Goal: Contribute content: Add original content to the website for others to see

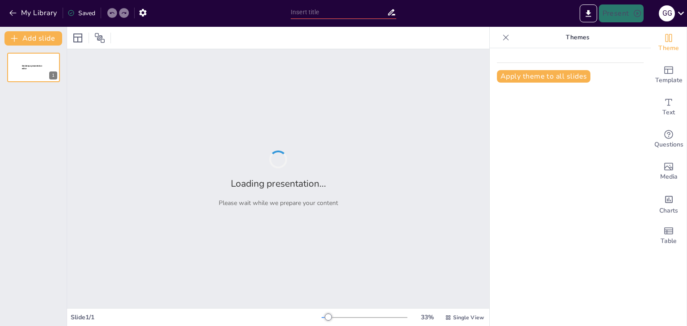
type input "From 'Hello World' to 'Hello AI': A Programmer's Guide to Not Getting Replaced"
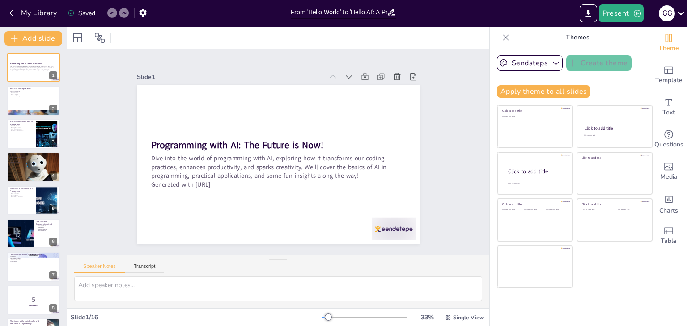
checkbox input "true"
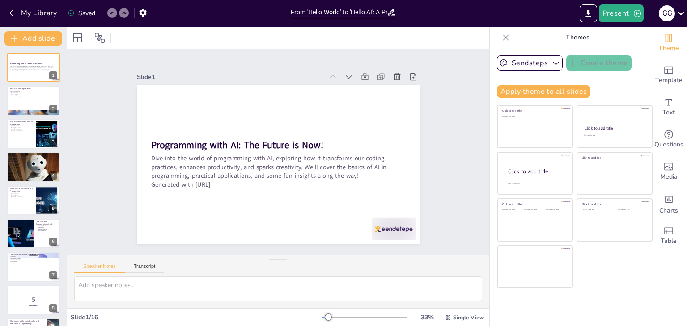
checkbox input "true"
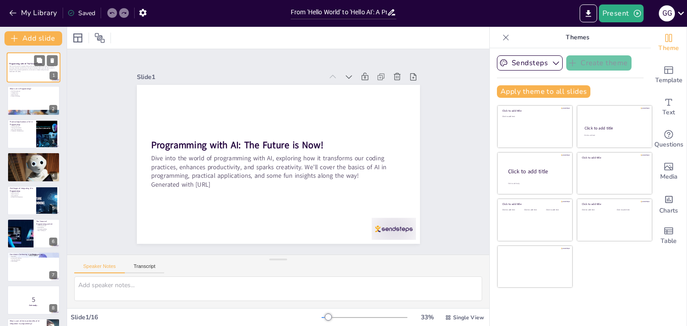
checkbox input "true"
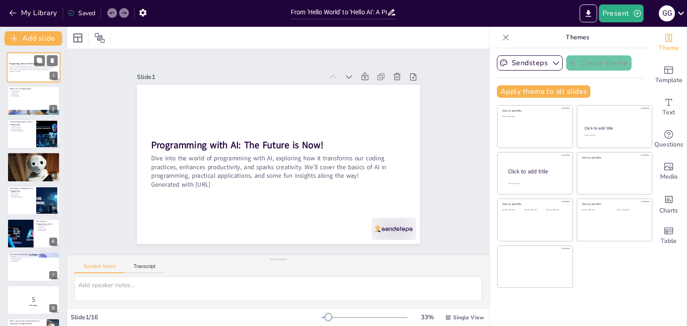
checkbox input "true"
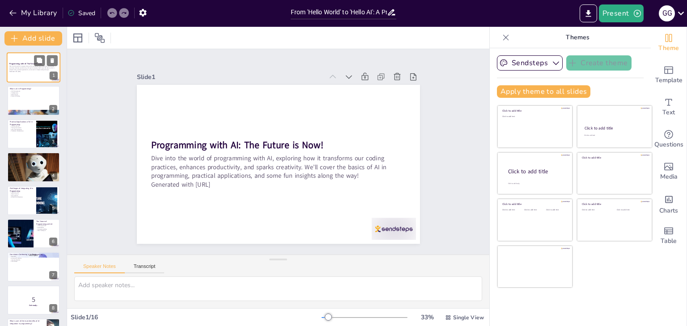
checkbox input "true"
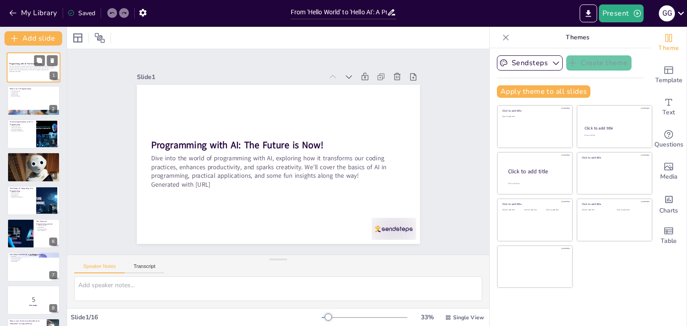
checkbox input "true"
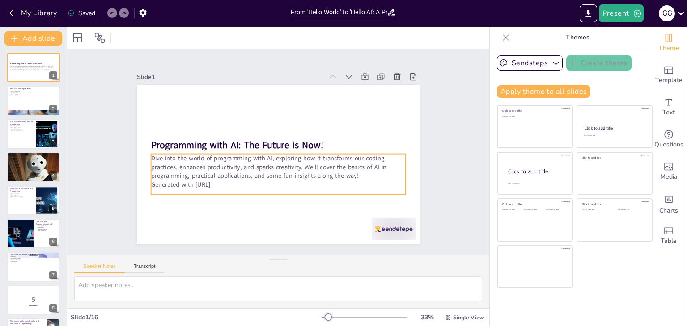
checkbox input "true"
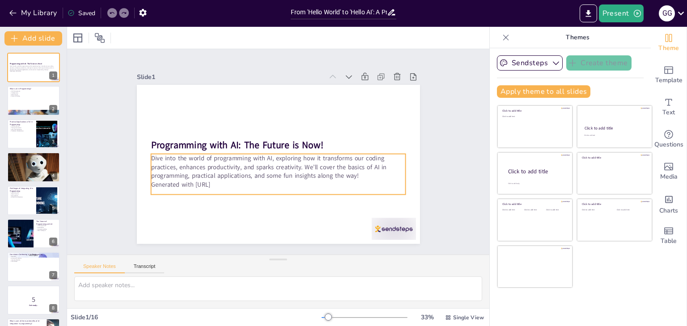
checkbox input "true"
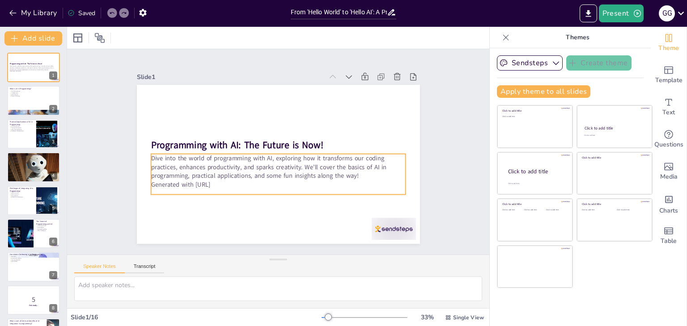
checkbox input "true"
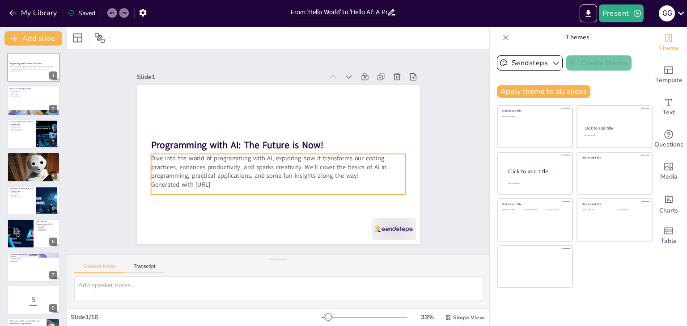
checkbox input "true"
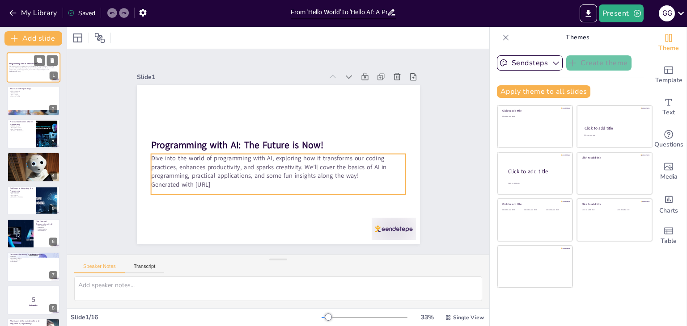
checkbox input "true"
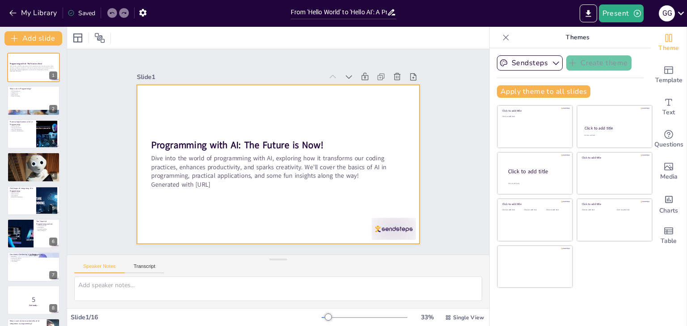
checkbox input "true"
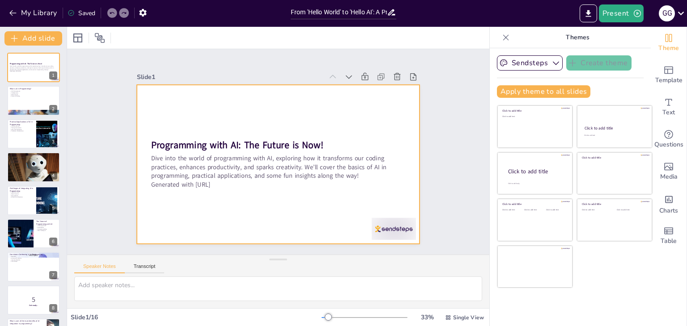
checkbox input "true"
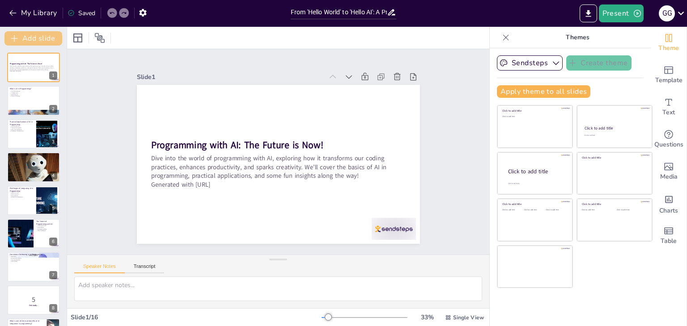
click at [31, 39] on button "Add slide" at bounding box center [33, 38] width 58 height 14
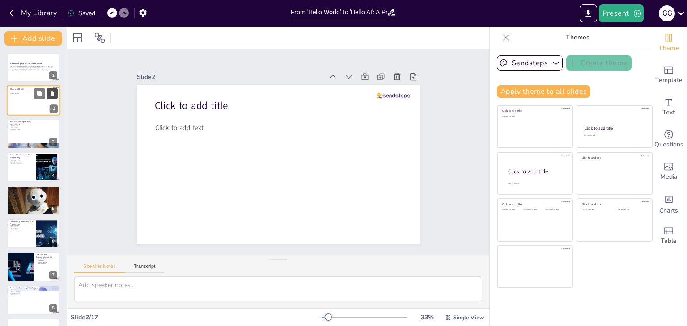
checkbox input "true"
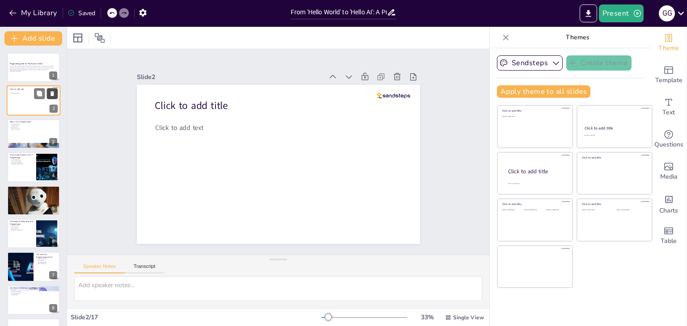
checkbox input "true"
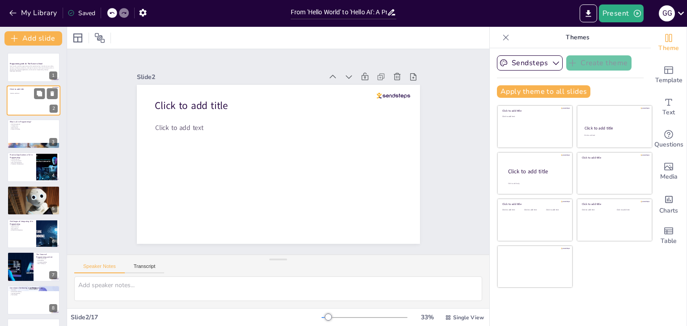
checkbox input "true"
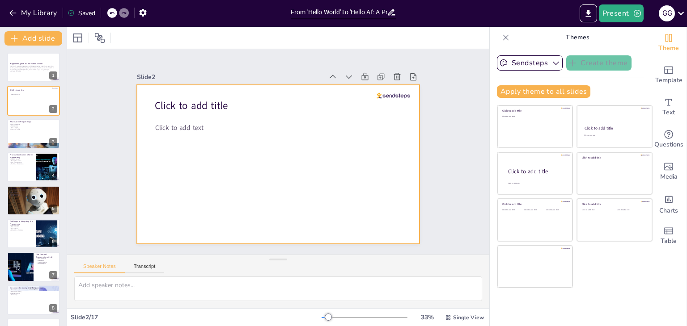
checkbox input "true"
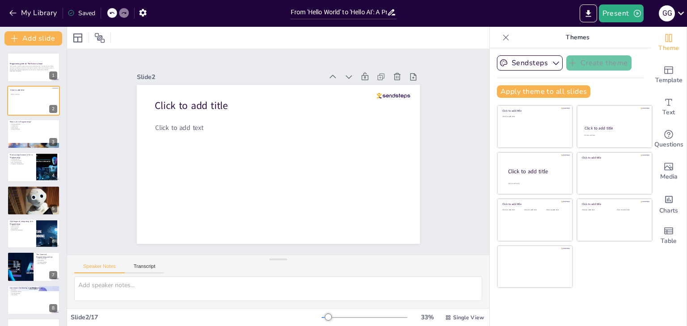
checkbox input "true"
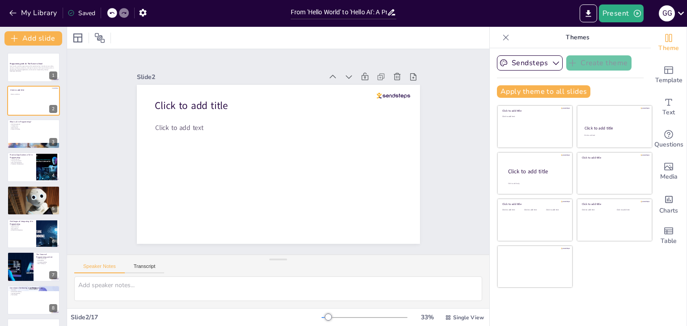
checkbox input "true"
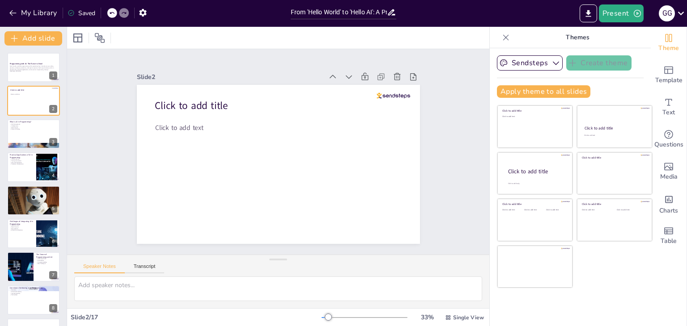
checkbox input "true"
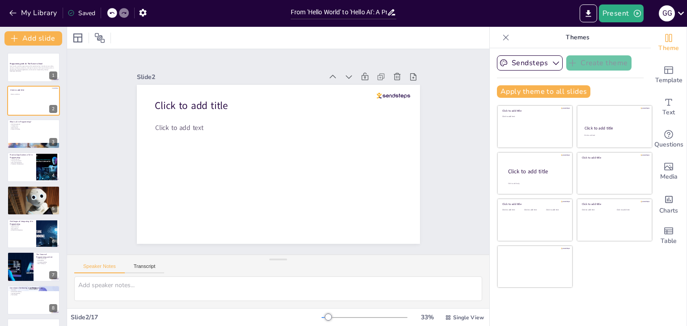
checkbox input "true"
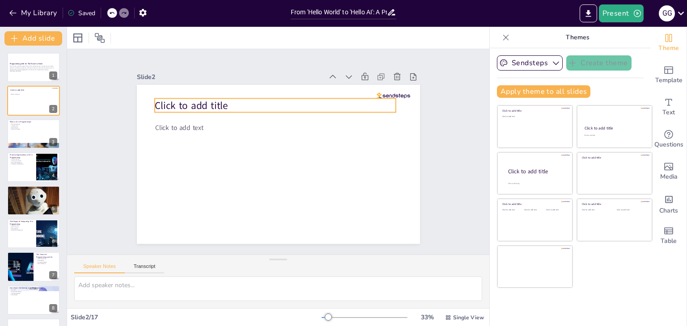
click at [158, 100] on span "Click to add title" at bounding box center [190, 106] width 73 height 14
checkbox input "true"
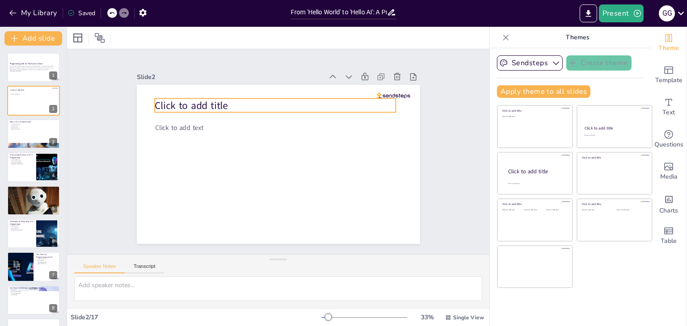
checkbox input "true"
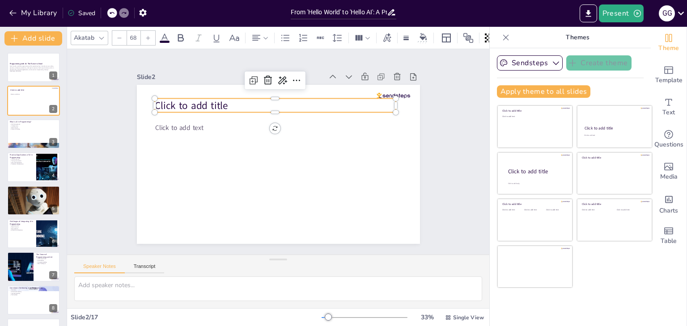
checkbox input "true"
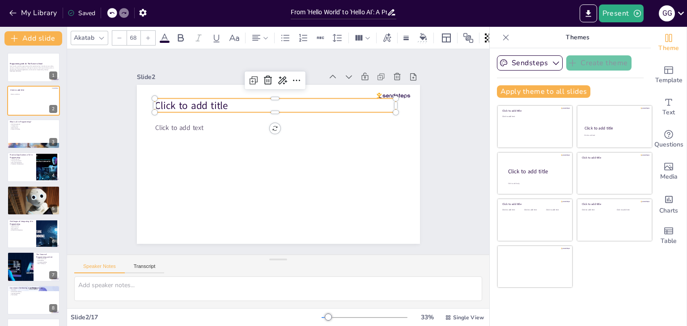
checkbox input "true"
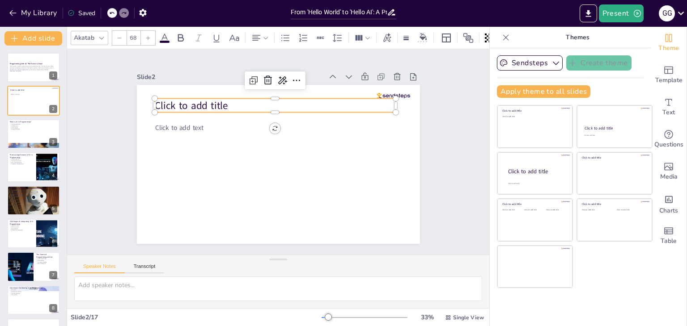
checkbox input "true"
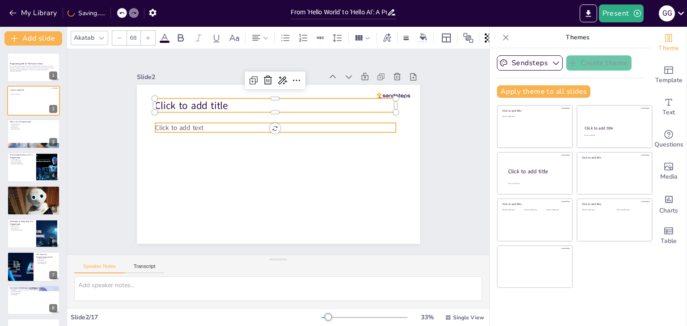
click at [165, 125] on span "Click to add text" at bounding box center [182, 117] width 49 height 14
checkbox input "true"
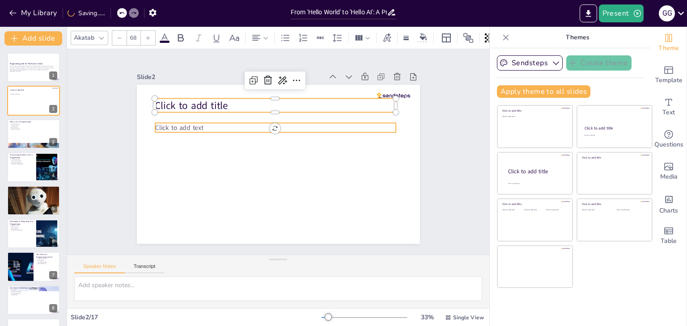
checkbox input "true"
type input "45"
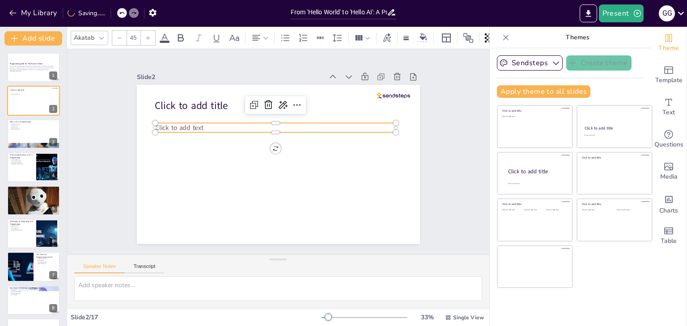
checkbox input "true"
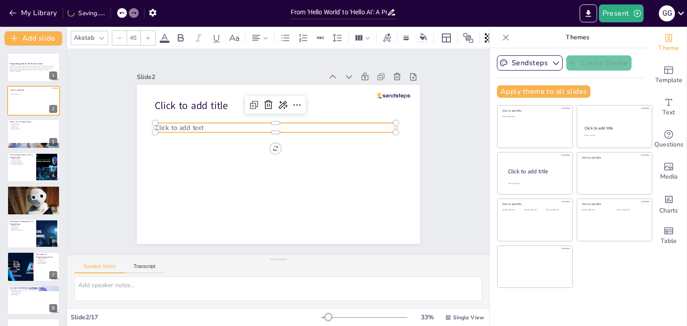
checkbox input "true"
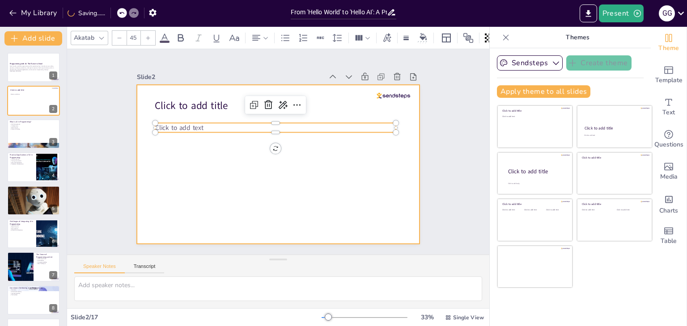
checkbox input "true"
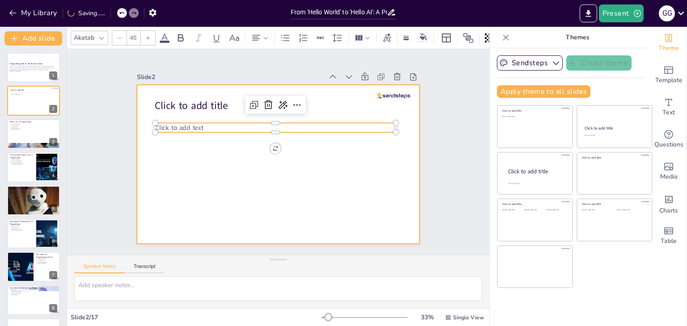
checkbox input "true"
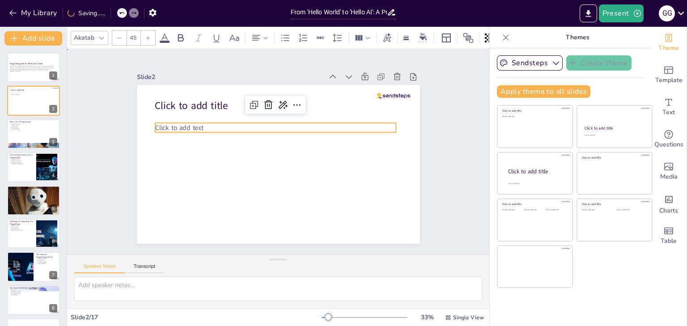
click at [113, 155] on div "Slide 1 Programming with AI: The Future is Now! Dive into the world of programm…" at bounding box center [278, 152] width 351 height 218
checkbox input "true"
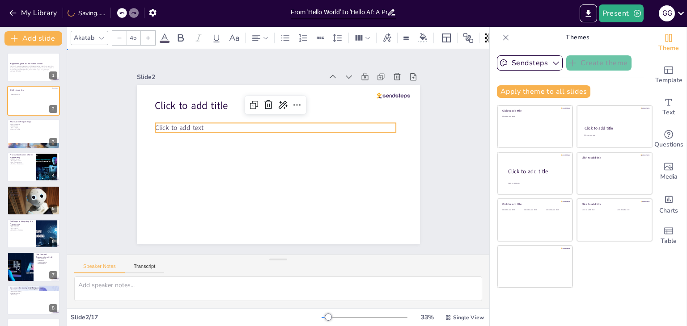
checkbox input "true"
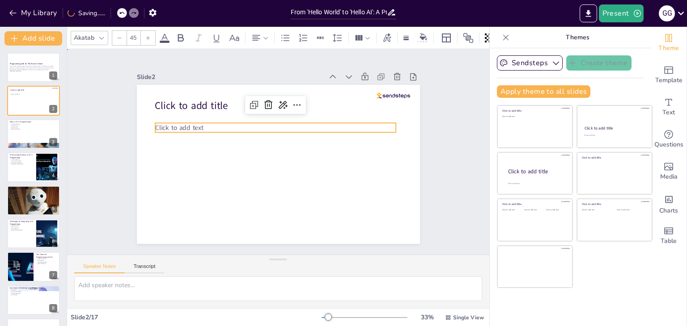
checkbox input "true"
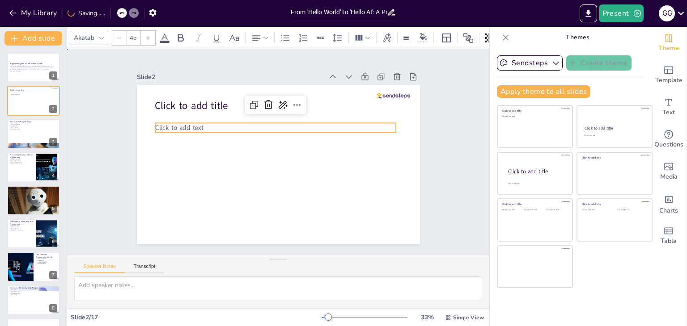
checkbox input "true"
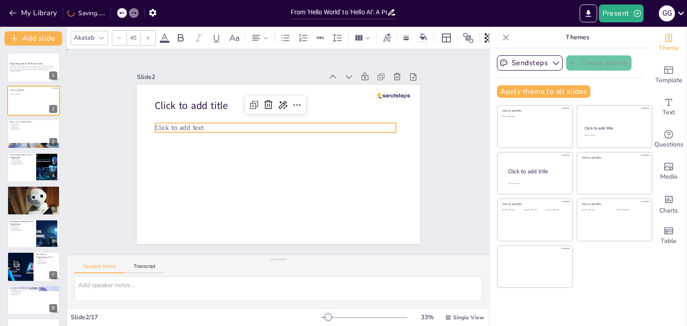
checkbox input "true"
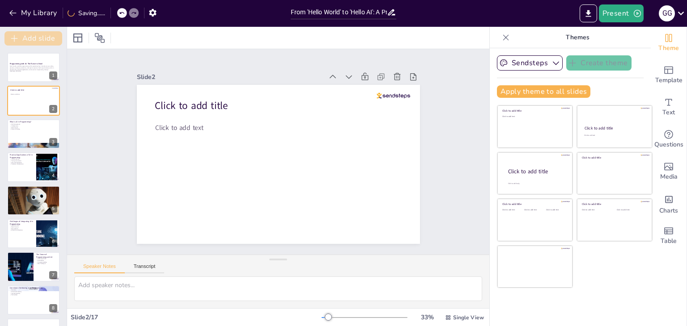
click at [26, 35] on button "Add slide" at bounding box center [33, 38] width 58 height 14
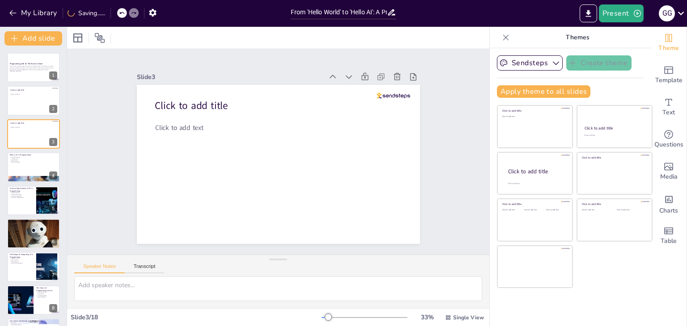
checkbox input "true"
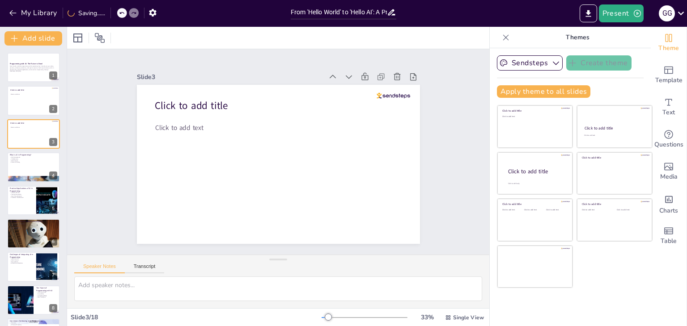
checkbox input "true"
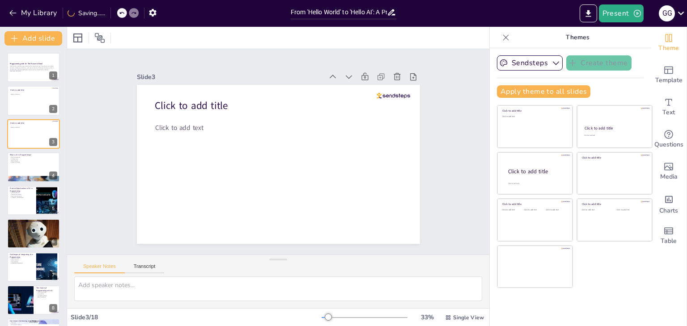
checkbox input "true"
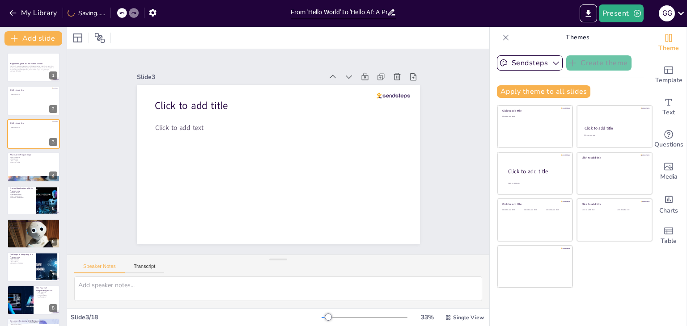
checkbox input "true"
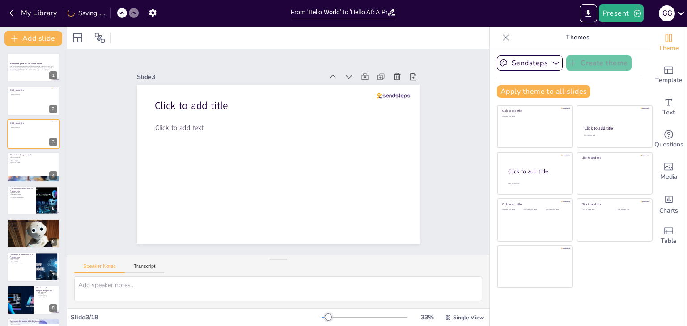
checkbox input "true"
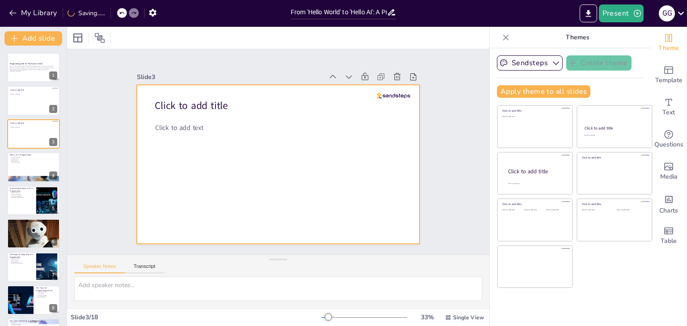
checkbox input "true"
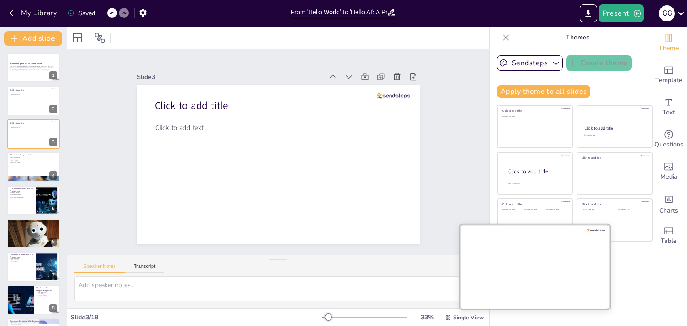
click at [518, 274] on div at bounding box center [535, 266] width 150 height 84
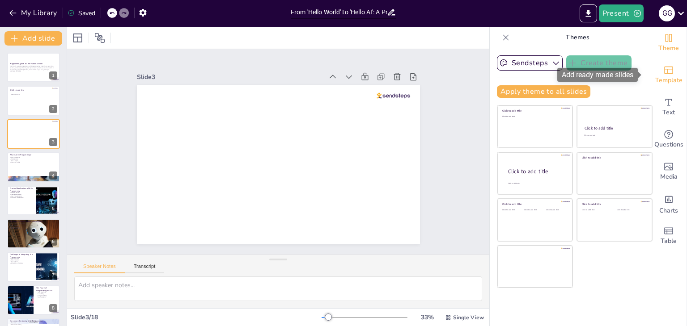
click at [663, 79] on span "Template" at bounding box center [668, 81] width 27 height 10
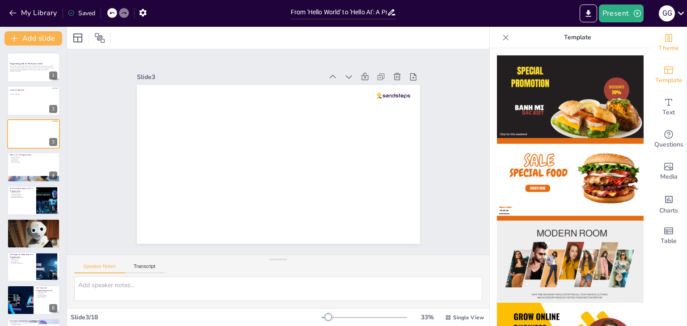
click at [669, 36] on div "Theme" at bounding box center [669, 43] width 36 height 32
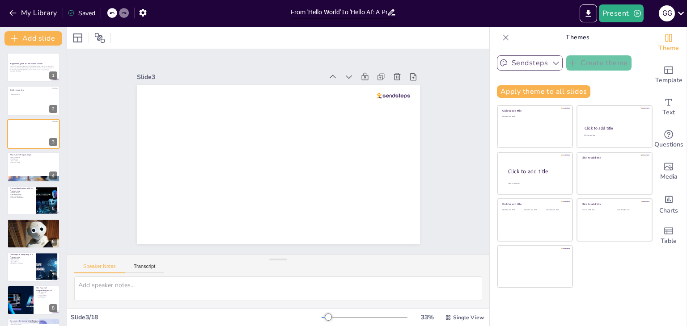
click at [525, 63] on button "Sendsteps" at bounding box center [530, 62] width 66 height 15
click at [78, 40] on icon at bounding box center [77, 38] width 11 height 11
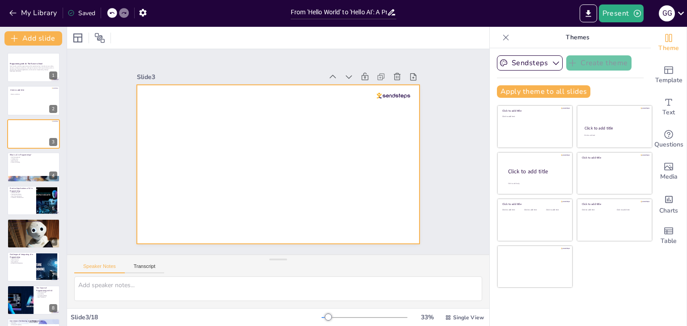
drag, startPoint x: 20, startPoint y: 130, endPoint x: 97, endPoint y: 102, distance: 82.3
click at [97, 102] on div "Slide 1 Programming with AI: The Future is Now! Dive into the world of programm…" at bounding box center [278, 152] width 422 height 206
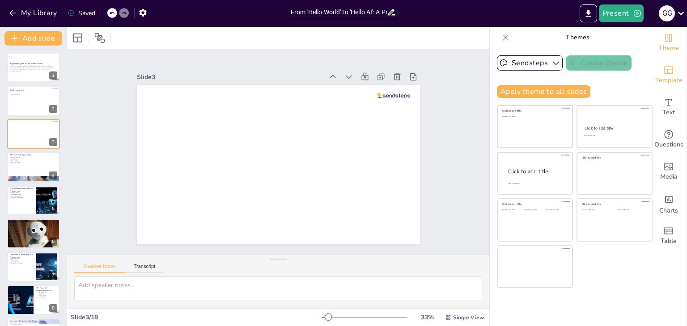
click at [665, 80] on span "Template" at bounding box center [668, 81] width 27 height 10
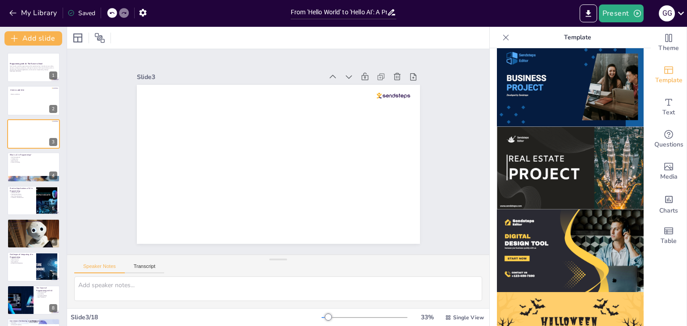
scroll to position [849, 0]
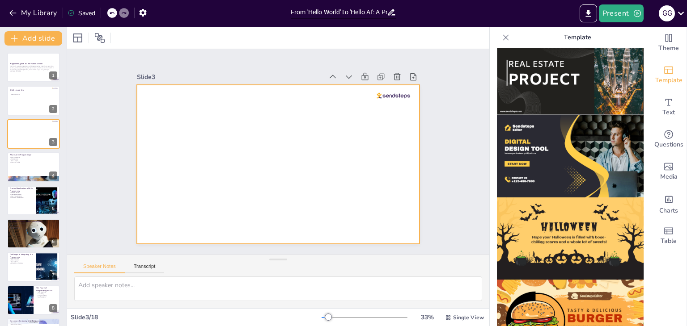
click at [275, 126] on div at bounding box center [278, 164] width 283 height 159
click at [33, 66] on p "Dive into the world of programming with AI, exploring how it transforms our cod…" at bounding box center [33, 68] width 48 height 5
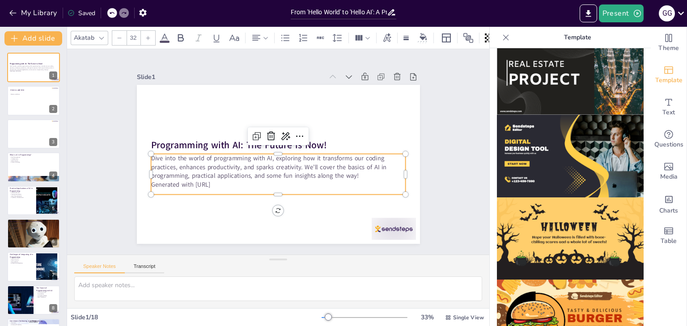
click at [215, 170] on p "Dive into the world of programming with AI, exploring how it transforms our cod…" at bounding box center [276, 167] width 256 height 53
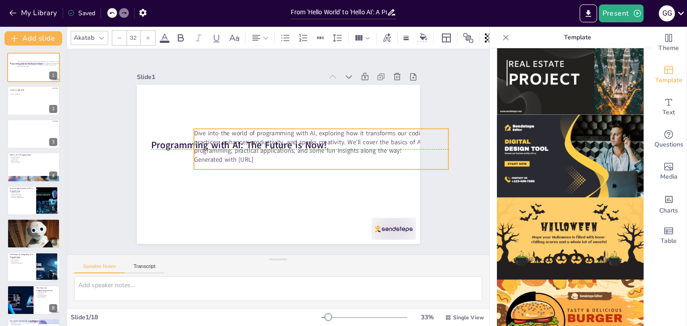
drag, startPoint x: 172, startPoint y: 173, endPoint x: 231, endPoint y: 110, distance: 87.0
click at [229, 120] on p "Dive into the world of programming with AI, exploring how it transforms our cod…" at bounding box center [322, 146] width 256 height 53
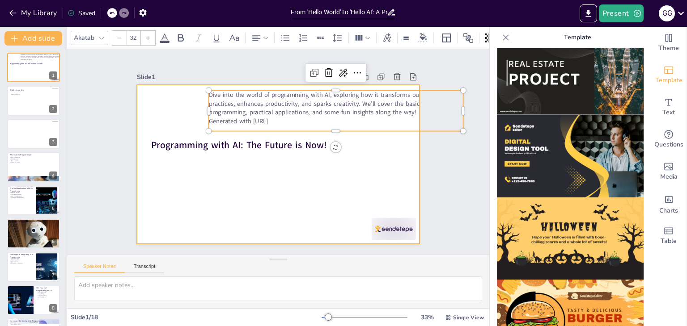
click at [191, 185] on div at bounding box center [277, 165] width 298 height 188
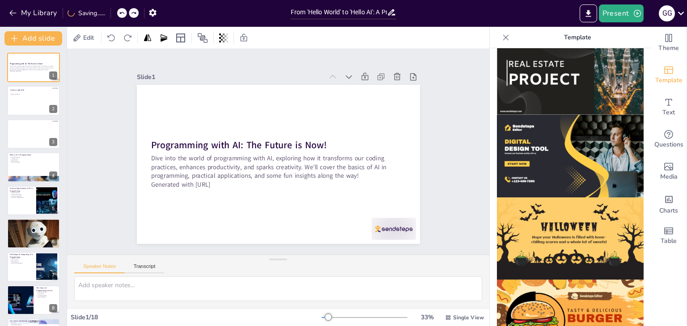
click at [163, 220] on div at bounding box center [277, 165] width 298 height 188
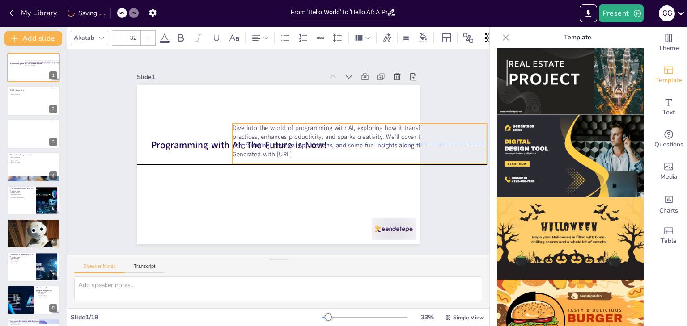
drag, startPoint x: 222, startPoint y: 165, endPoint x: 264, endPoint y: 129, distance: 55.1
click at [261, 140] on div "Dive into the world of programming with AI, exploring how it transforms our cod…" at bounding box center [358, 167] width 253 height 112
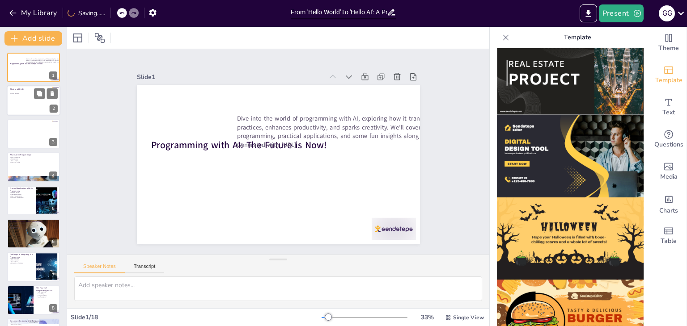
click at [27, 109] on div at bounding box center [34, 101] width 54 height 30
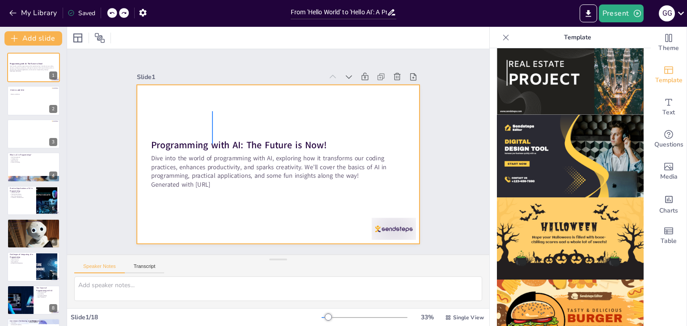
drag, startPoint x: 212, startPoint y: 111, endPoint x: 213, endPoint y: 217, distance: 106.0
click at [213, 217] on div at bounding box center [276, 164] width 310 height 215
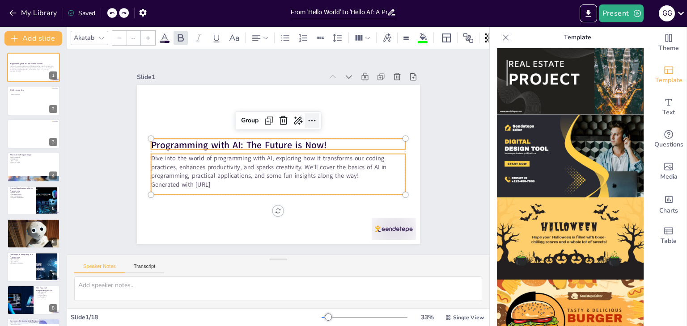
click at [307, 117] on div at bounding box center [315, 125] width 16 height 16
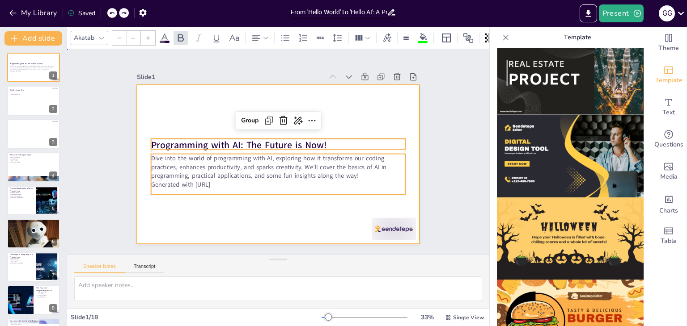
click at [188, 208] on div at bounding box center [278, 164] width 283 height 159
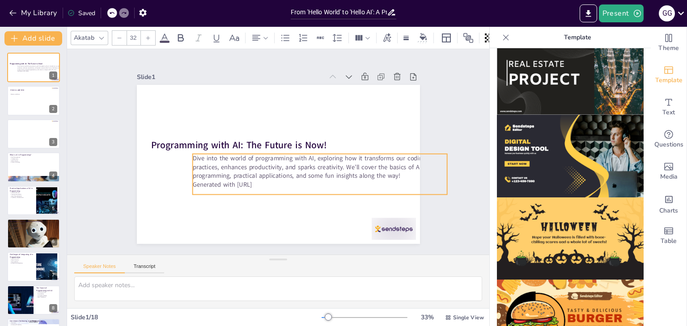
drag, startPoint x: 219, startPoint y: 177, endPoint x: 237, endPoint y: 177, distance: 17.4
click at [237, 177] on p "Generated with Sendsteps.ai" at bounding box center [316, 188] width 254 height 35
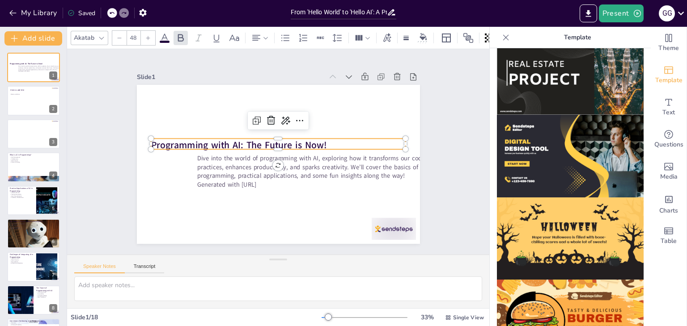
click at [189, 140] on strong "Programming with AI: The Future is Now!" at bounding box center [239, 145] width 176 height 13
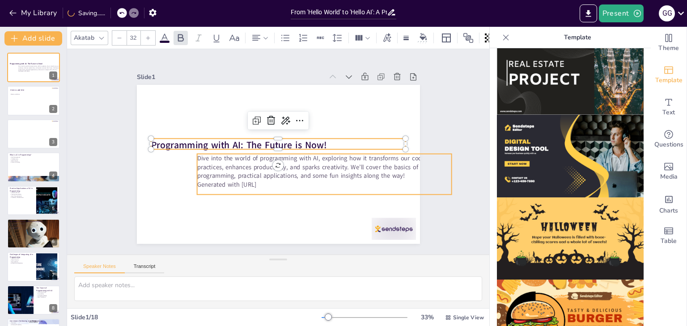
click at [232, 172] on p "Dive into the world of programming with AI, exploring how it transforms our cod…" at bounding box center [320, 176] width 254 height 79
click at [218, 141] on strong "Programming with AI: The Future is Now!" at bounding box center [239, 145] width 176 height 13
click at [328, 115] on div at bounding box center [335, 121] width 14 height 14
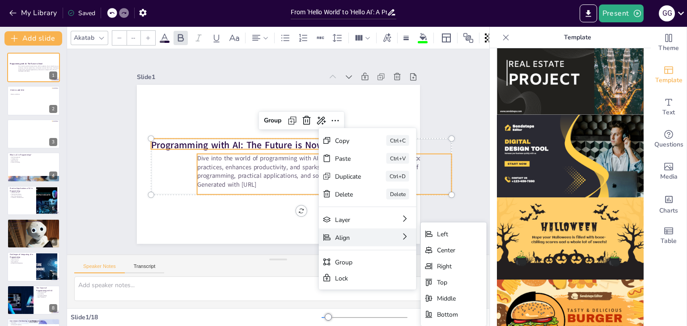
click at [488, 302] on div "Left" at bounding box center [499, 307] width 22 height 11
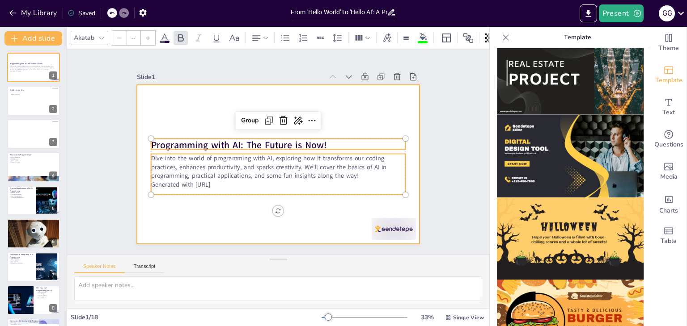
click at [207, 197] on div at bounding box center [277, 165] width 298 height 188
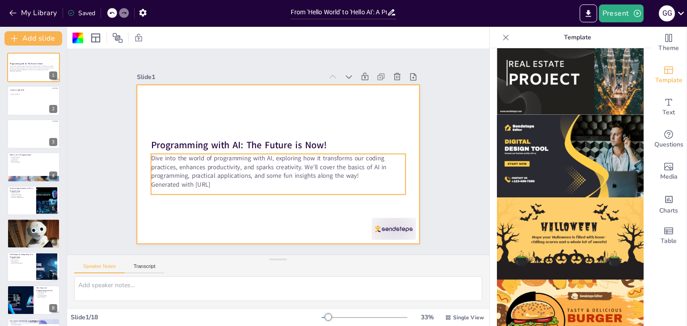
click at [236, 173] on p "Dive into the world of programming with AI, exploring how it transforms our cod…" at bounding box center [273, 166] width 250 height 104
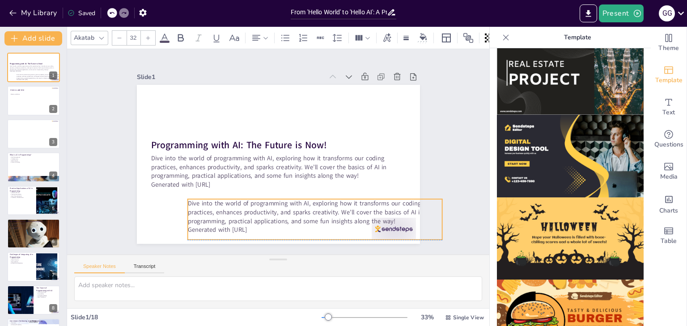
drag, startPoint x: 219, startPoint y: 189, endPoint x: 221, endPoint y: 203, distance: 14.0
click at [221, 203] on p "Dive into the world of programming with AI, exploring how it transforms our cod…" at bounding box center [301, 218] width 254 height 79
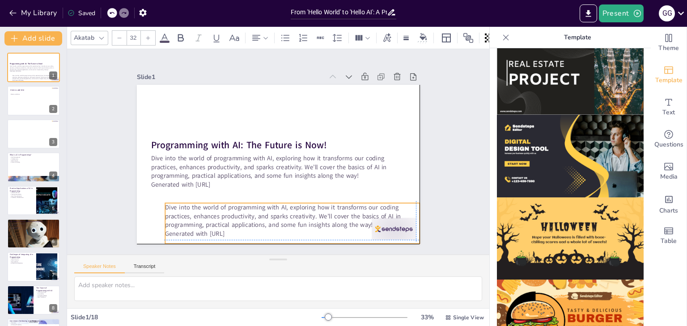
drag, startPoint x: 213, startPoint y: 208, endPoint x: 190, endPoint y: 209, distance: 23.3
click at [190, 209] on p "Dive into the world of programming with AI, exploring how it transforms our cod…" at bounding box center [292, 216] width 255 height 26
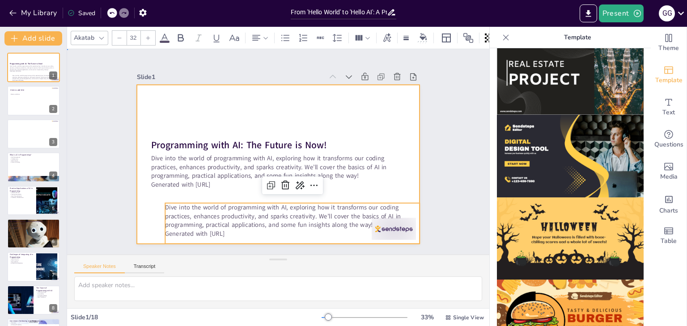
click at [172, 135] on div at bounding box center [277, 165] width 298 height 188
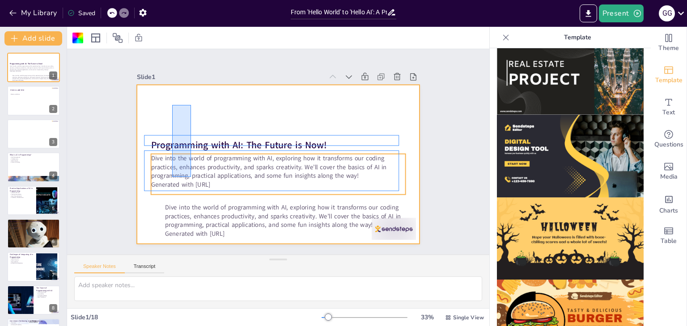
drag, startPoint x: 172, startPoint y: 105, endPoint x: 191, endPoint y: 179, distance: 76.1
click at [191, 132] on div "Programming with AI: The Future is Now! Dive into the world of programming with…" at bounding box center [298, 89] width 269 height 88
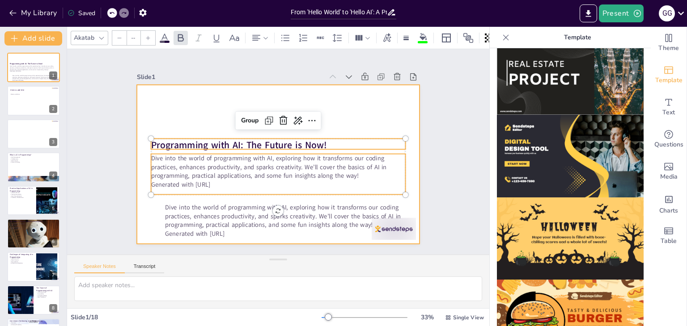
click at [175, 113] on div at bounding box center [277, 165] width 298 height 188
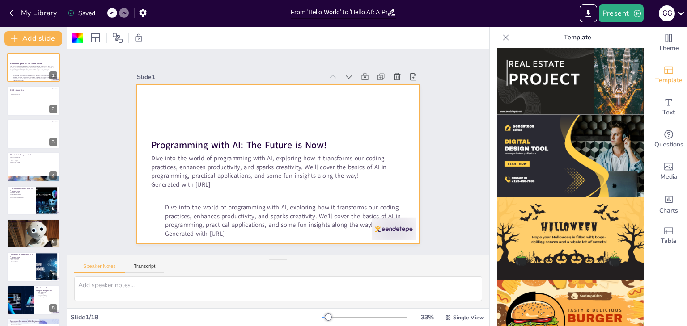
click at [503, 37] on icon at bounding box center [506, 37] width 6 height 6
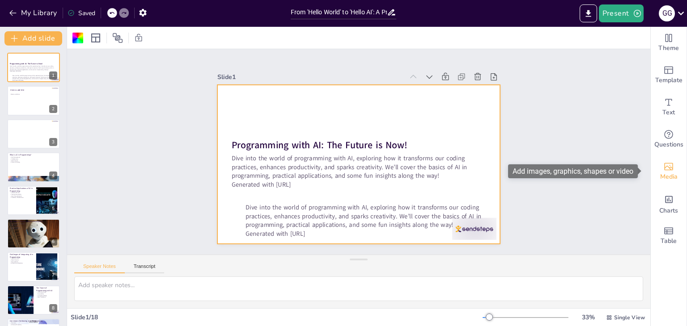
click at [664, 173] on span "Media" at bounding box center [668, 177] width 17 height 10
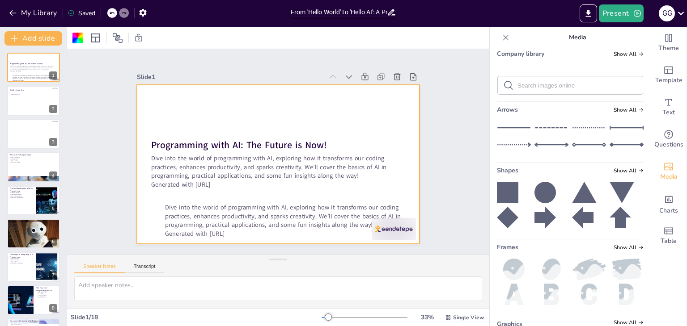
scroll to position [140, 0]
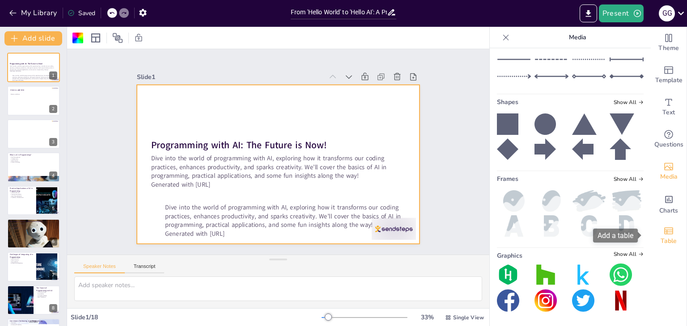
click at [663, 235] on icon "Add a table" at bounding box center [668, 231] width 11 height 11
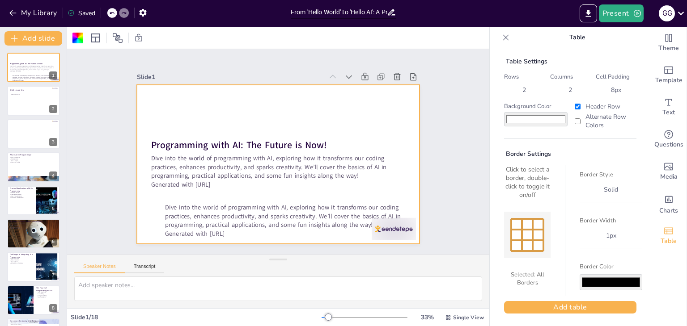
scroll to position [7, 0]
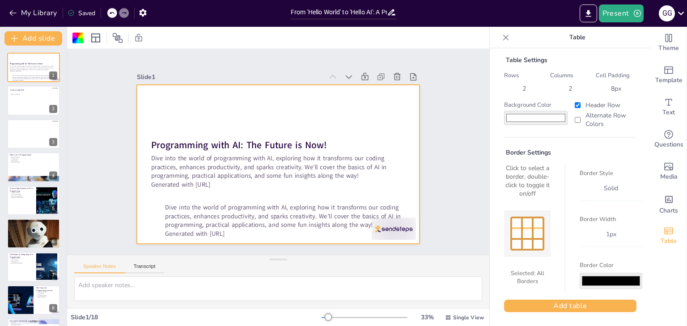
click at [521, 228] on div at bounding box center [527, 229] width 32 height 2
click at [558, 311] on button "Add table" at bounding box center [570, 306] width 132 height 13
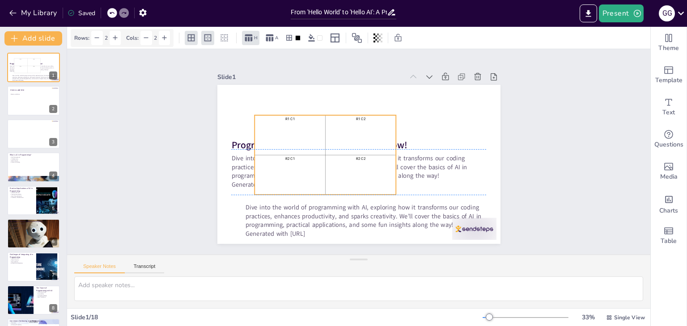
drag, startPoint x: 351, startPoint y: 148, endPoint x: 331, endPoint y: 139, distance: 21.8
click at [331, 139] on div "R1 C2" at bounding box center [360, 135] width 68 height 37
click at [290, 139] on div "R1 C1" at bounding box center [292, 128] width 72 height 44
click at [290, 139] on div "R1 C1" at bounding box center [290, 135] width 68 height 37
click at [340, 133] on div "R1 C2" at bounding box center [362, 136] width 72 height 44
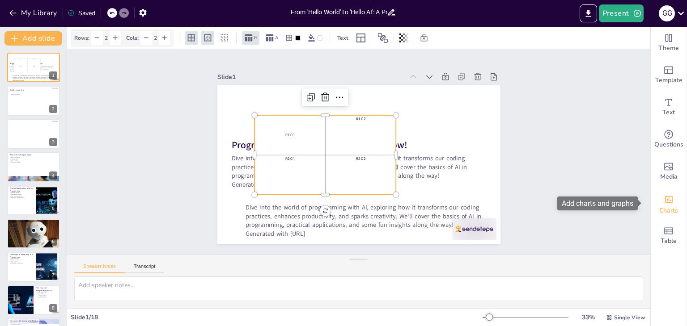
click at [667, 201] on div "Charts" at bounding box center [669, 204] width 36 height 32
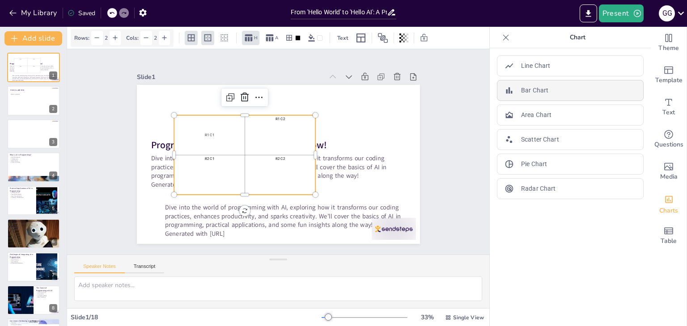
click at [547, 86] on div "Bar Chart" at bounding box center [570, 90] width 147 height 21
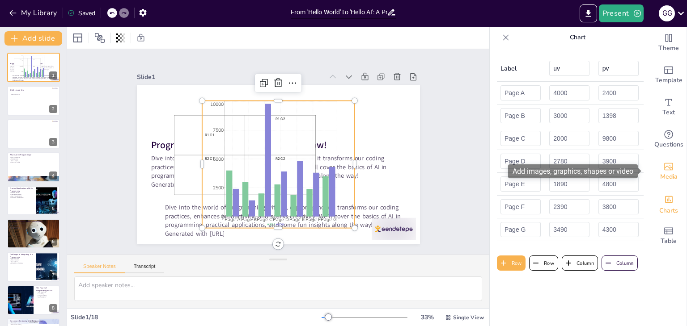
click at [654, 170] on div "Media" at bounding box center [669, 172] width 36 height 32
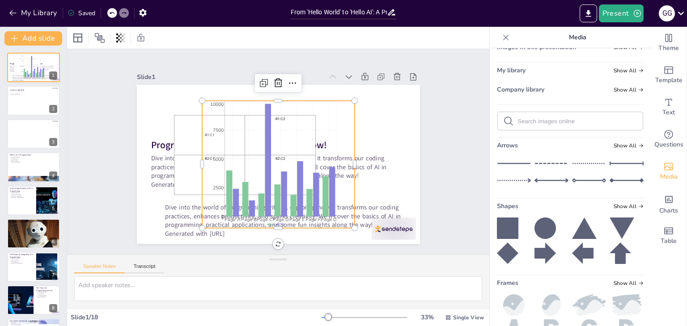
scroll to position [0, 0]
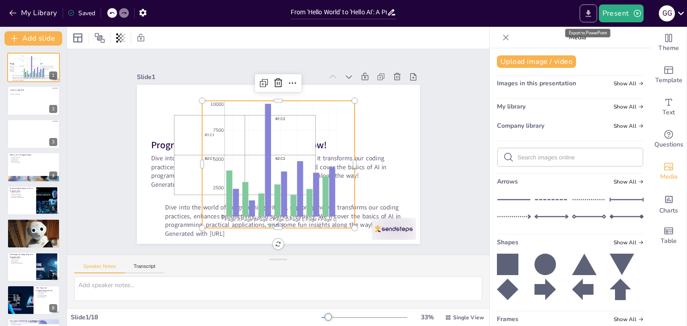
click at [590, 15] on icon "Export to PowerPoint" at bounding box center [587, 13] width 9 height 9
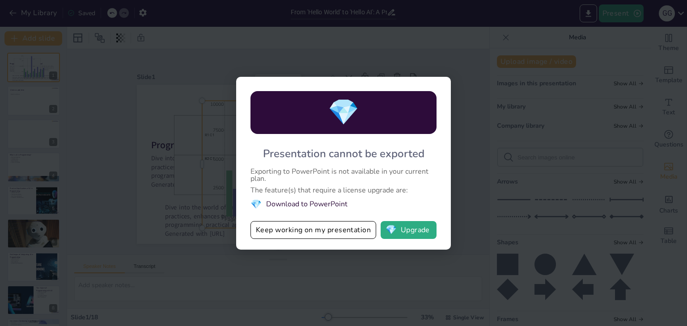
click at [492, 135] on div "💎 Presentation cannot be exported Exporting to PowerPoint is not available in y…" at bounding box center [343, 163] width 687 height 326
click at [122, 116] on div "💎 Presentation cannot be exported Exporting to PowerPoint is not available in y…" at bounding box center [343, 163] width 687 height 326
click at [490, 177] on div "💎 Presentation cannot be exported Exporting to PowerPoint is not available in y…" at bounding box center [343, 163] width 687 height 326
click at [333, 56] on div "💎 Presentation cannot be exported Exporting to PowerPoint is not available in y…" at bounding box center [343, 163] width 687 height 326
click at [308, 228] on button "Keep working on my presentation" at bounding box center [313, 230] width 126 height 18
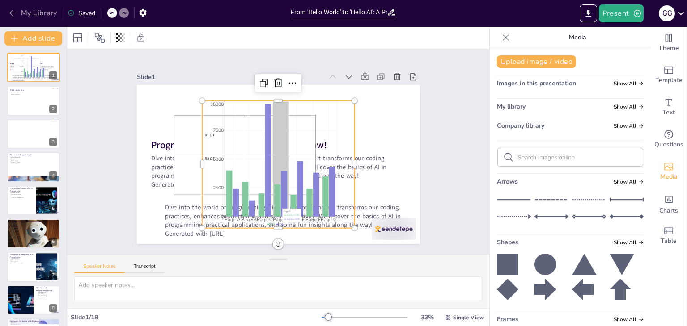
click at [23, 11] on button "My Library" at bounding box center [34, 13] width 54 height 14
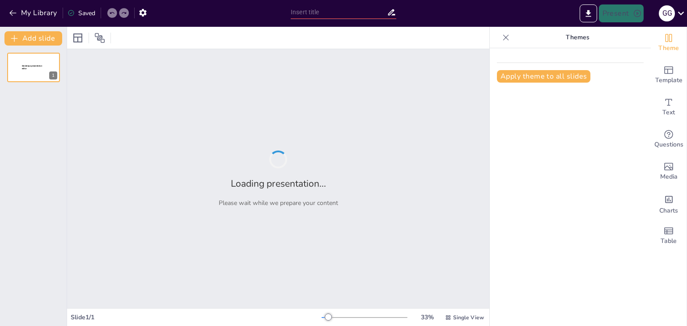
type input "From 'Hello World' to 'Hello AI': A Programmer's Guide to Not Getting Replaced"
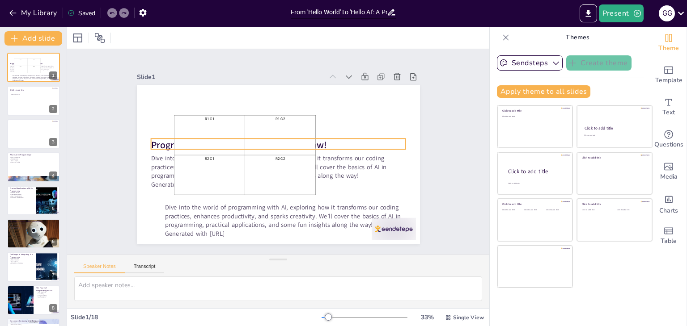
checkbox input "true"
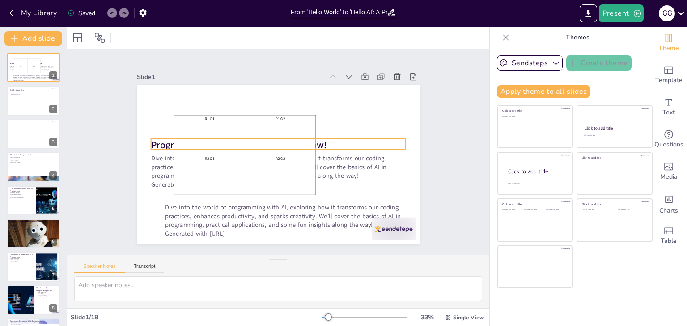
checkbox input "true"
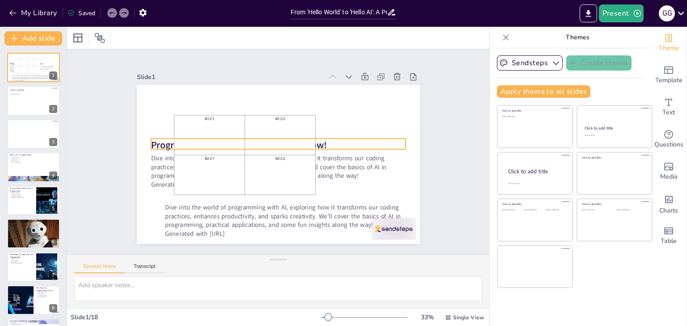
checkbox input "true"
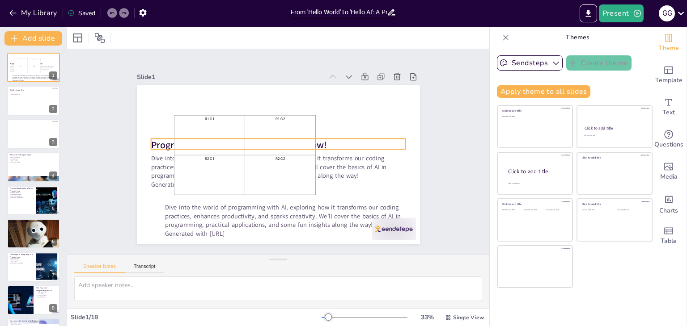
checkbox input "true"
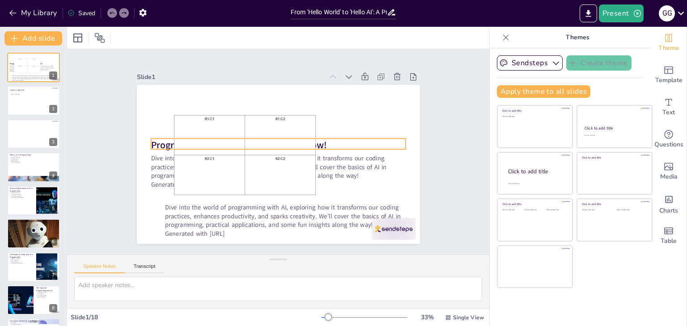
checkbox input "true"
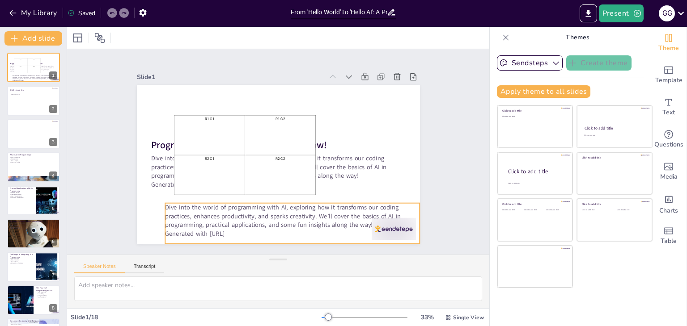
checkbox input "true"
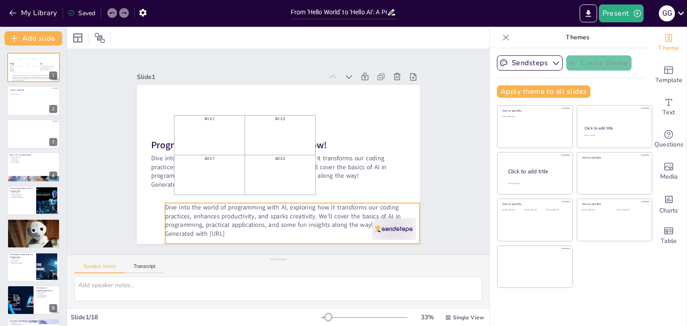
checkbox input "true"
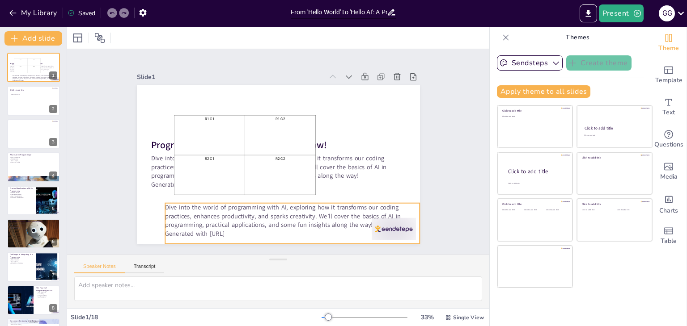
checkbox input "true"
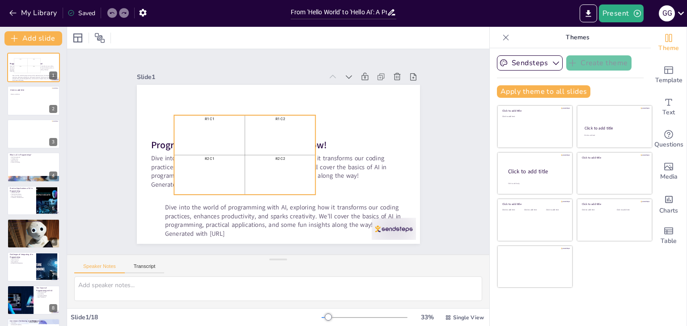
checkbox input "true"
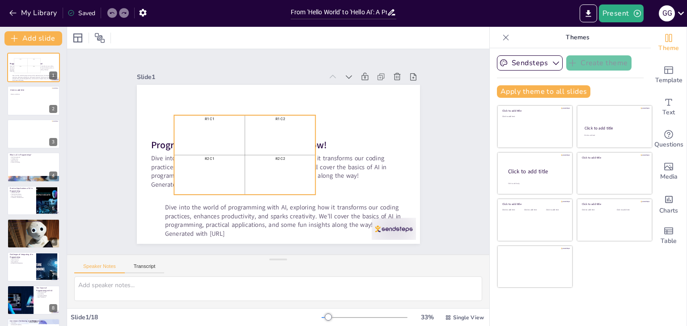
checkbox input "true"
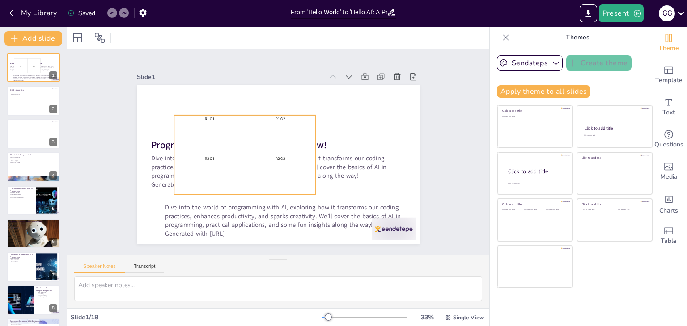
checkbox input "true"
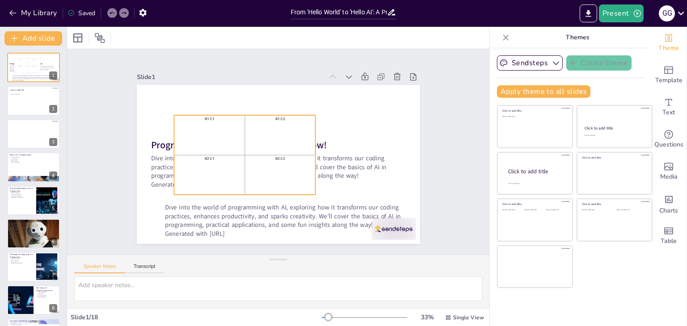
checkbox input "true"
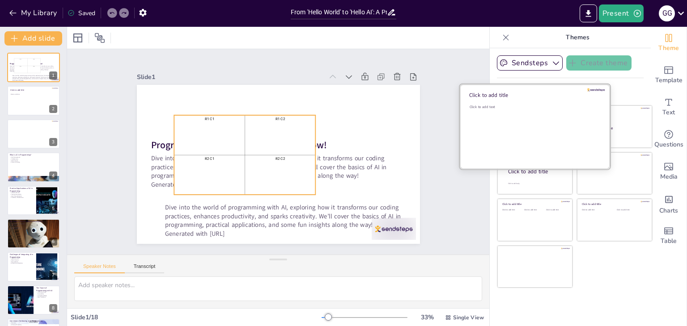
checkbox input "true"
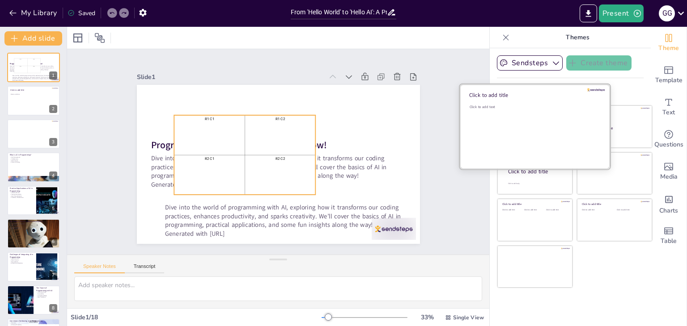
checkbox input "true"
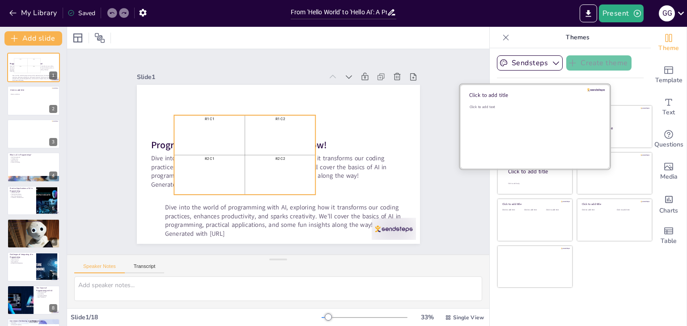
checkbox input "true"
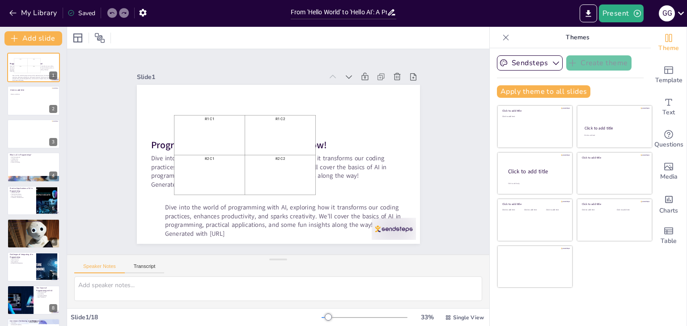
checkbox input "true"
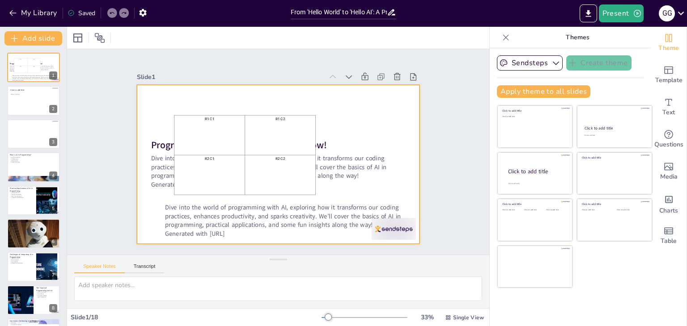
checkbox input "true"
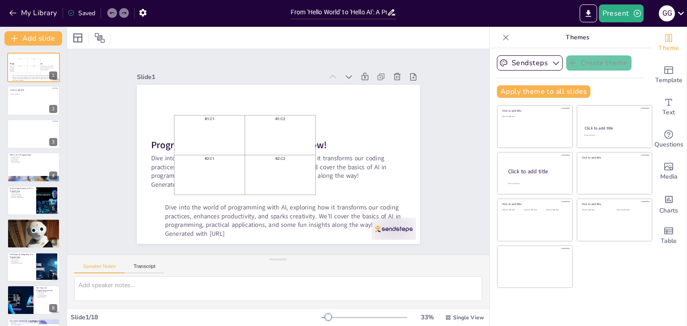
checkbox input "true"
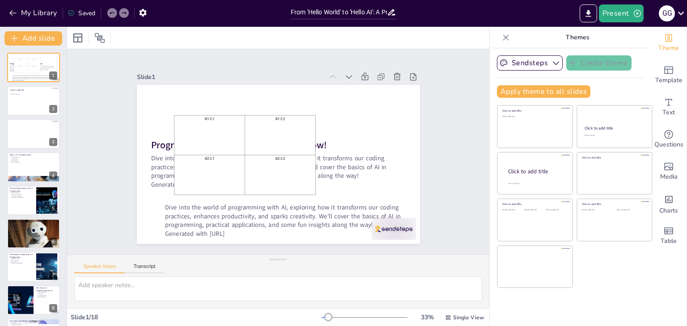
checkbox input "true"
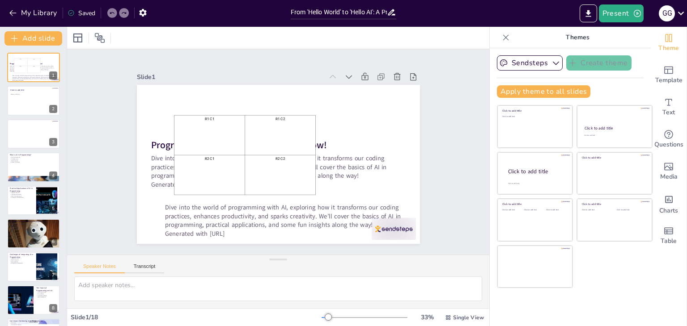
checkbox input "true"
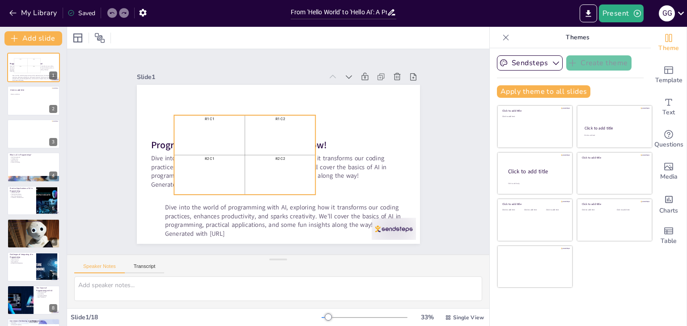
checkbox input "true"
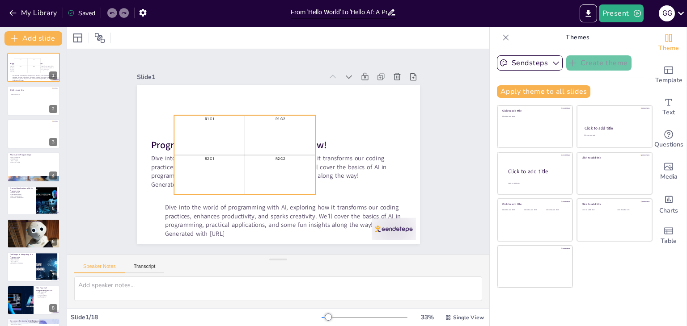
checkbox input "true"
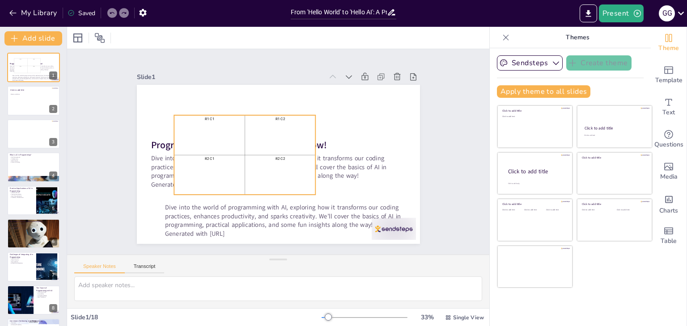
checkbox input "true"
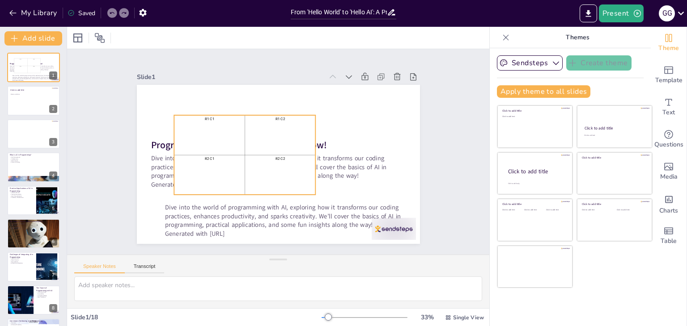
checkbox input "true"
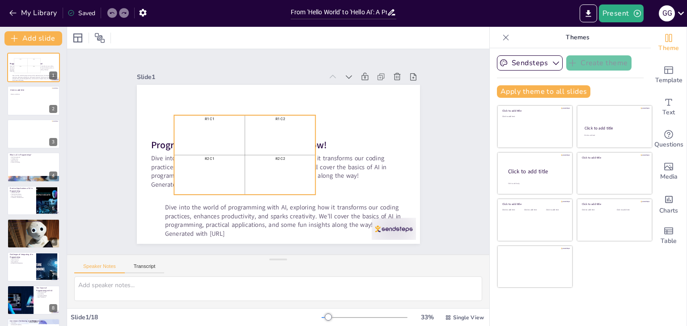
checkbox input "true"
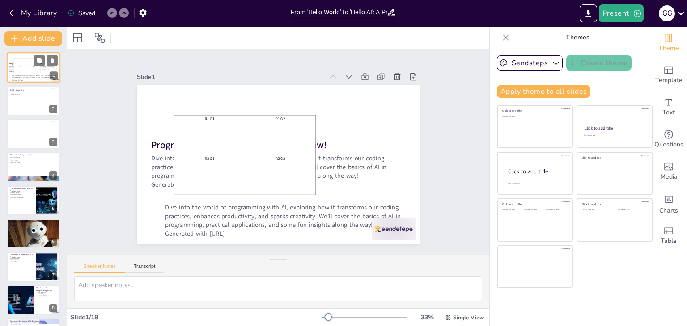
checkbox input "true"
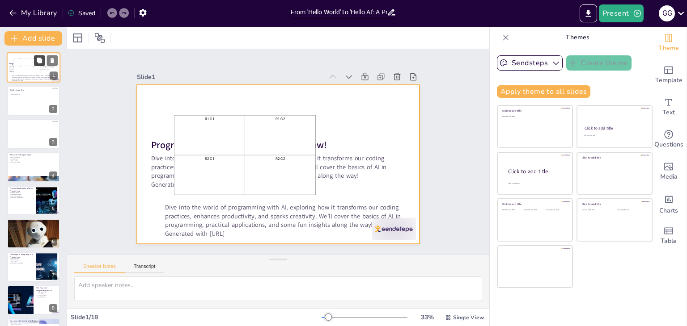
checkbox input "true"
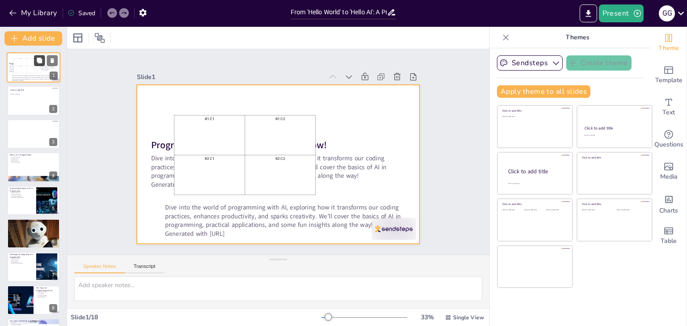
checkbox input "true"
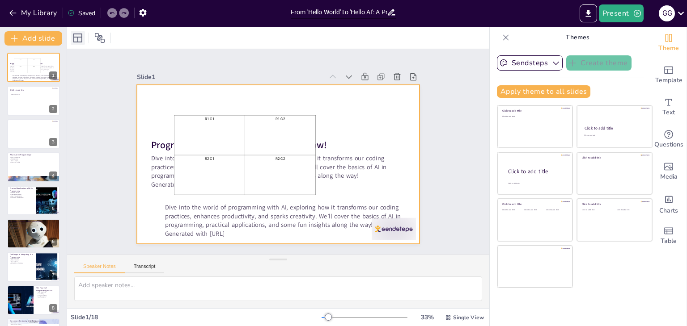
checkbox input "true"
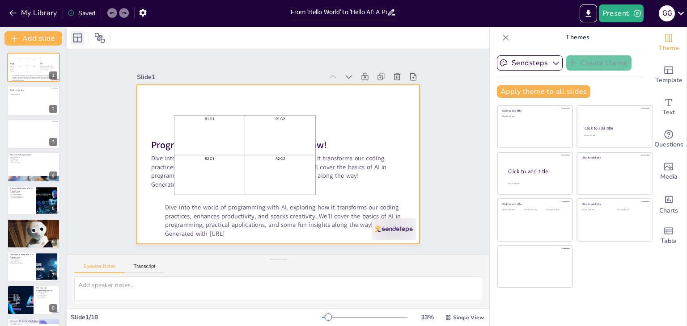
checkbox input "true"
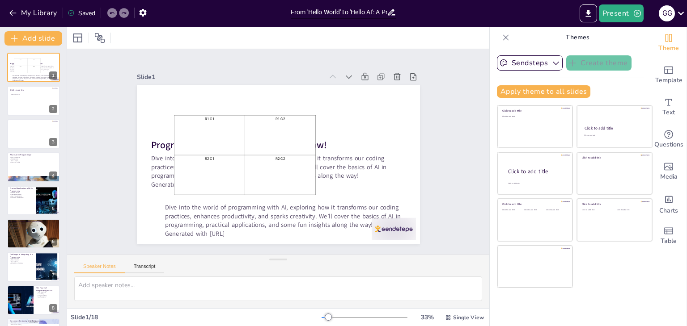
checkbox input "true"
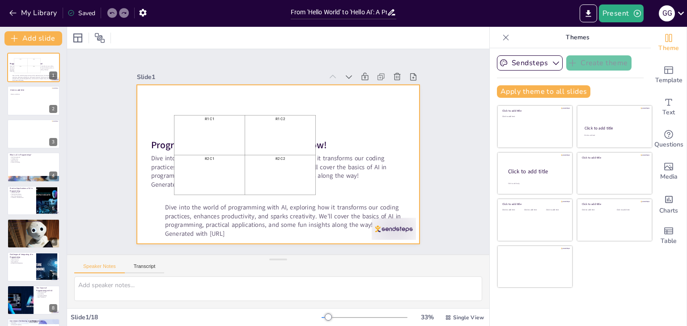
checkbox input "true"
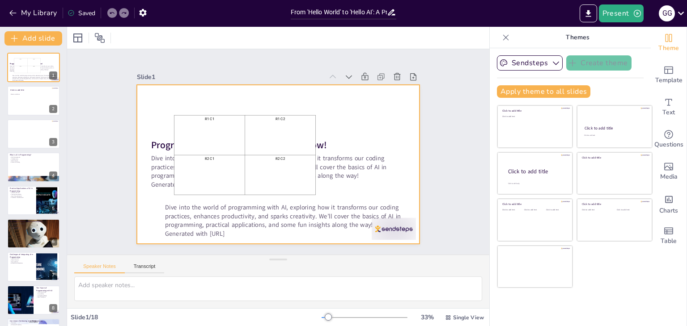
checkbox input "true"
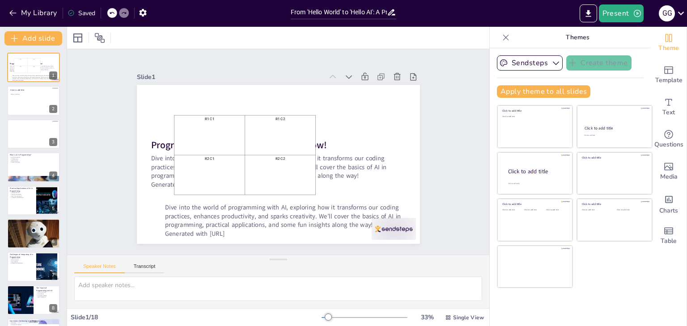
checkbox input "true"
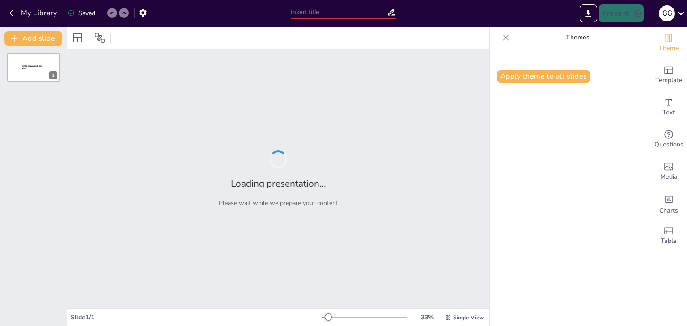
type input "Imported автопром [GEOGRAPHIC_DATA] (2).pptx"
